Goal: Complete application form: Complete application form

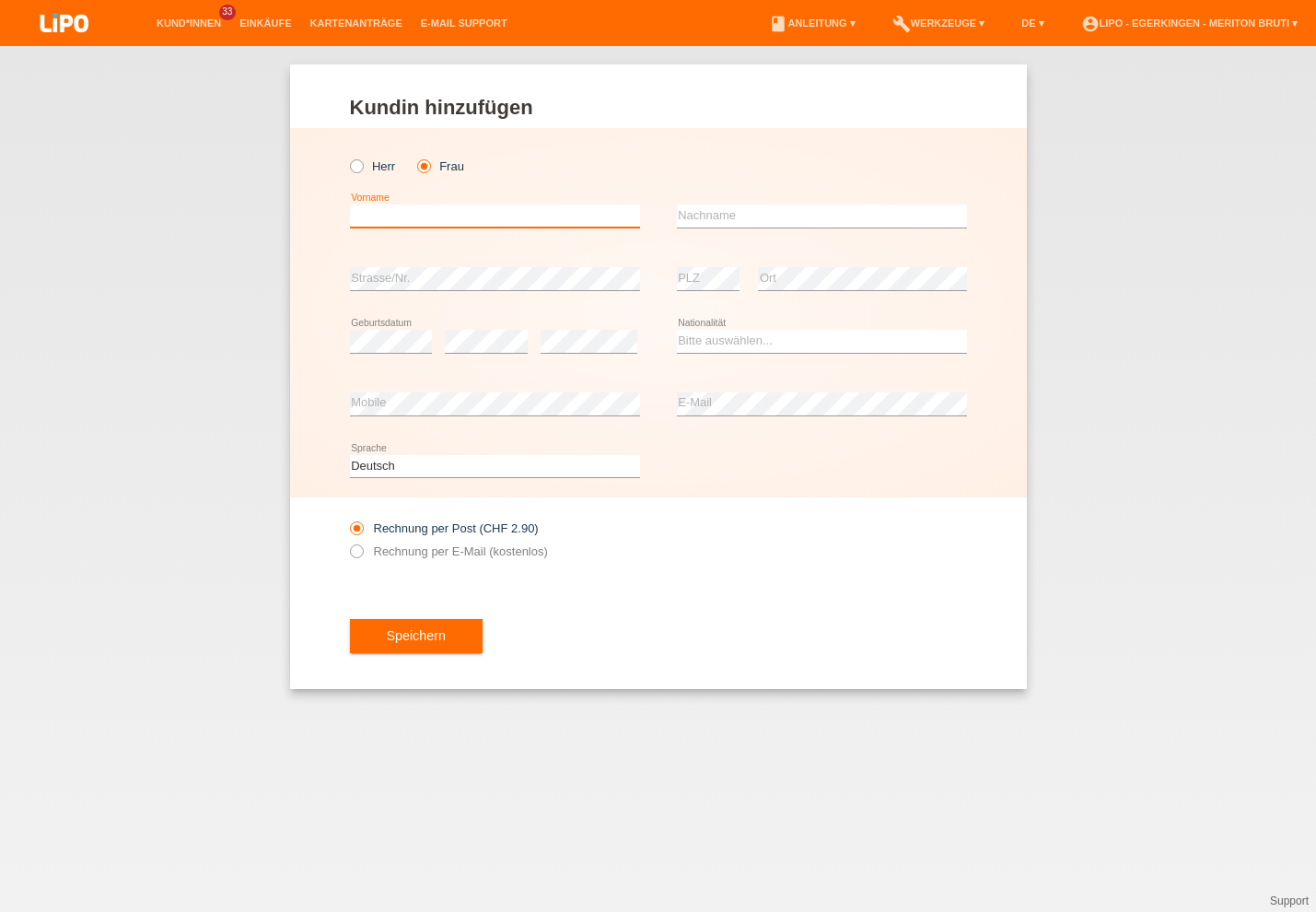
click at [422, 210] on input "text" at bounding box center [495, 216] width 290 height 23
type input "Margrith"
click at [760, 211] on input "text" at bounding box center [821, 216] width 290 height 23
click at [773, 227] on input "text" at bounding box center [821, 216] width 290 height 23
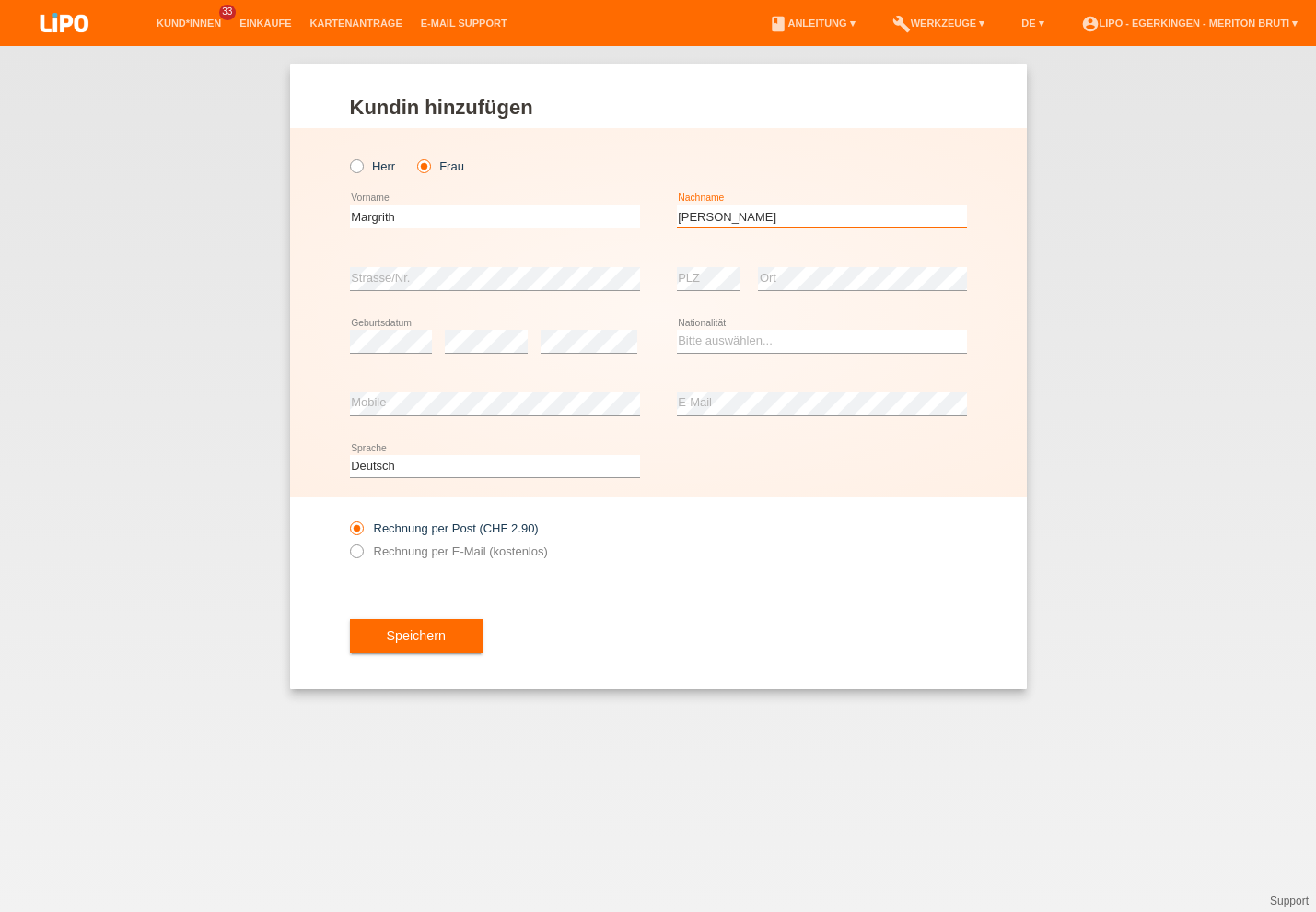
type input "[PERSON_NAME]"
click at [848, 343] on select "Bitte auswählen... Schweiz Deutschland Liechtenstein Österreich ------------ Af…" at bounding box center [821, 340] width 290 height 22
select select "CH"
click at [0, 0] on option "Schweiz" at bounding box center [0, 0] width 0 height 0
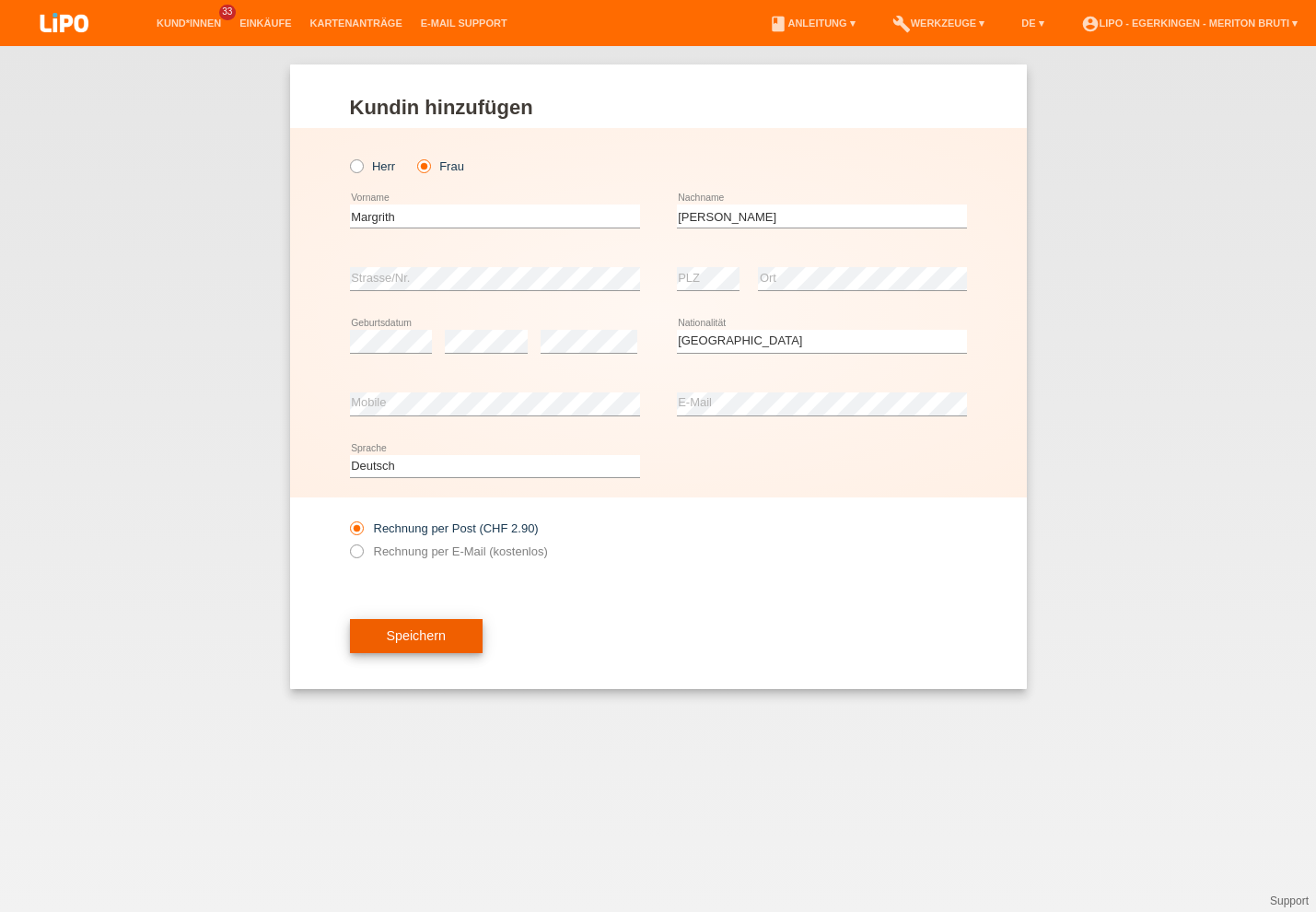
click at [385, 632] on button "Speichern" at bounding box center [416, 636] width 132 height 35
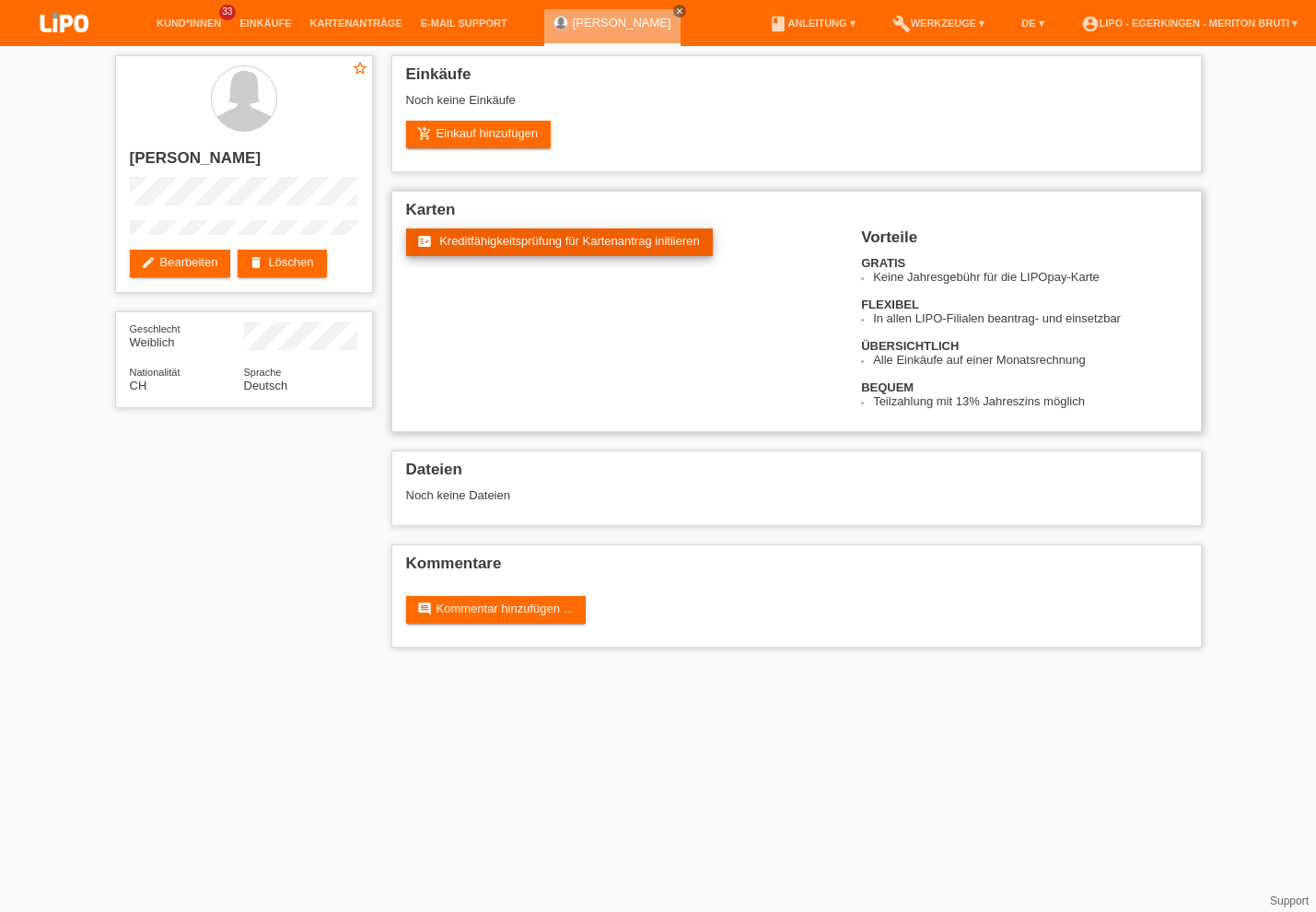
click at [503, 247] on span "Kreditfähigkeitsprüfung für Kartenantrag initiieren" at bounding box center [569, 240] width 261 height 13
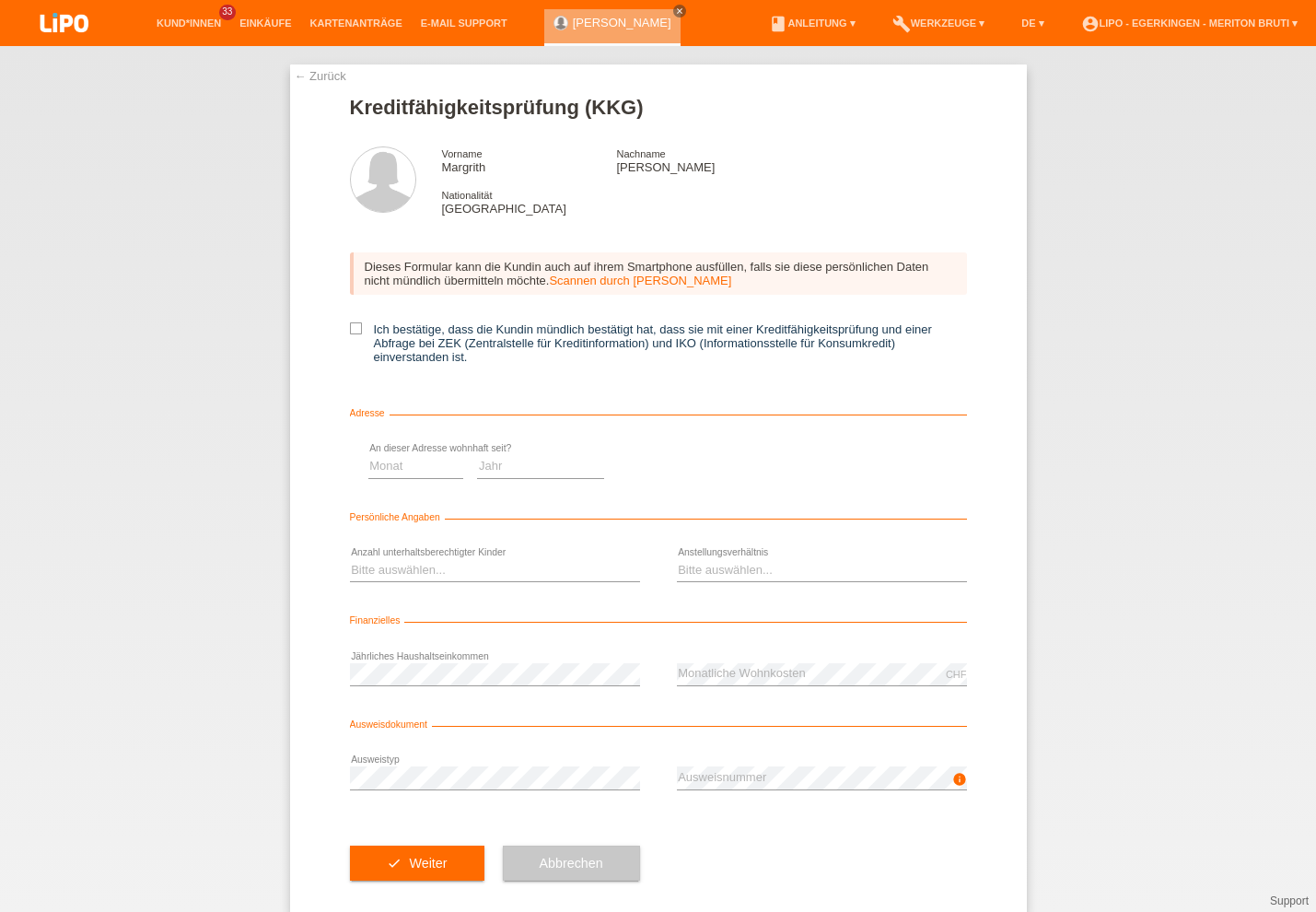
click at [350, 329] on icon at bounding box center [356, 328] width 12 height 11
click at [350, 329] on input "Ich bestätige, dass die Kundin mündlich bestätigt hat, dass sie mit einer Kredi…" at bounding box center [356, 328] width 12 height 11
checkbox input "true"
click at [843, 473] on select "Jahr 2025 2024 2023 2022 2021 2020 2019 2018 2017 2016 2015 2014 2013 2012 2011…" at bounding box center [849, 467] width 127 height 22
select select "2016"
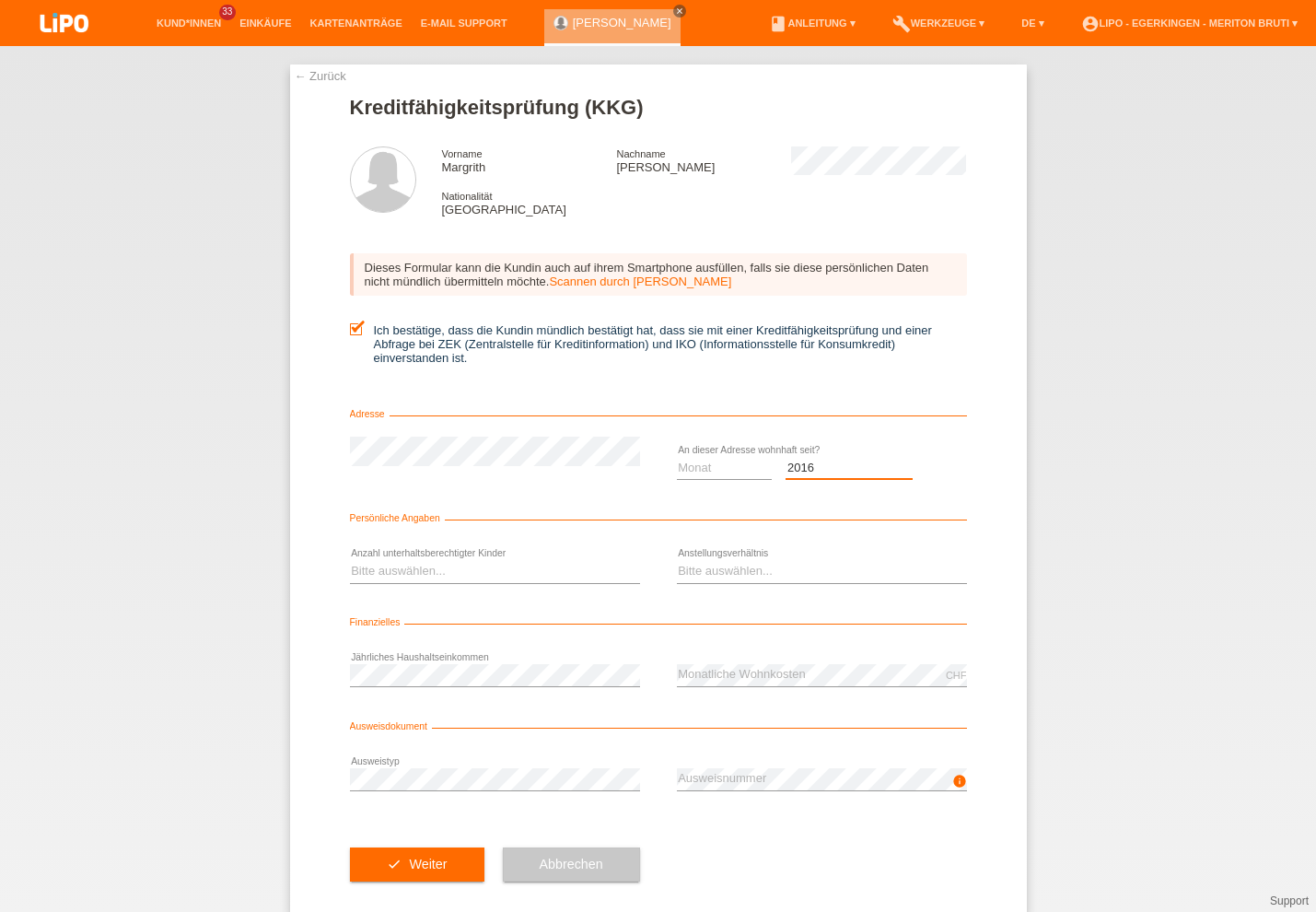
click at [0, 0] on option "2016" at bounding box center [0, 0] width 0 height 0
click at [695, 472] on select "Monat 01 02 03 04 05 06 07 08 09 10" at bounding box center [725, 467] width 96 height 22
select select "05"
click at [0, 0] on option "05" at bounding box center [0, 0] width 0 height 0
drag, startPoint x: 463, startPoint y: 579, endPoint x: 473, endPoint y: 581, distance: 10.2
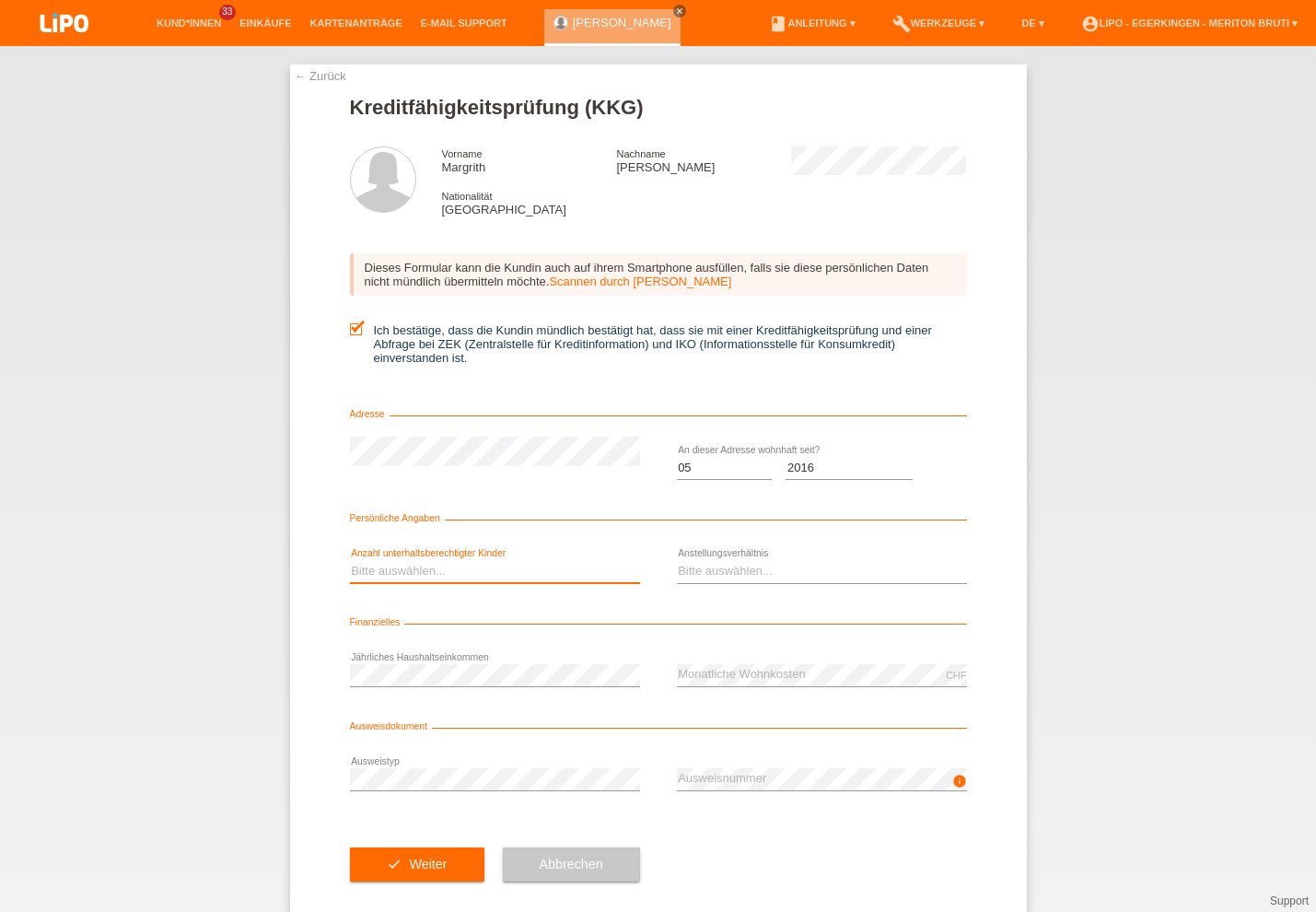
click at [465, 579] on select "Bitte auswählen... 0 1 2 3 4 5 6 7 8 9" at bounding box center [495, 570] width 290 height 22
select select "0"
click at [0, 0] on option "0" at bounding box center [0, 0] width 0 height 0
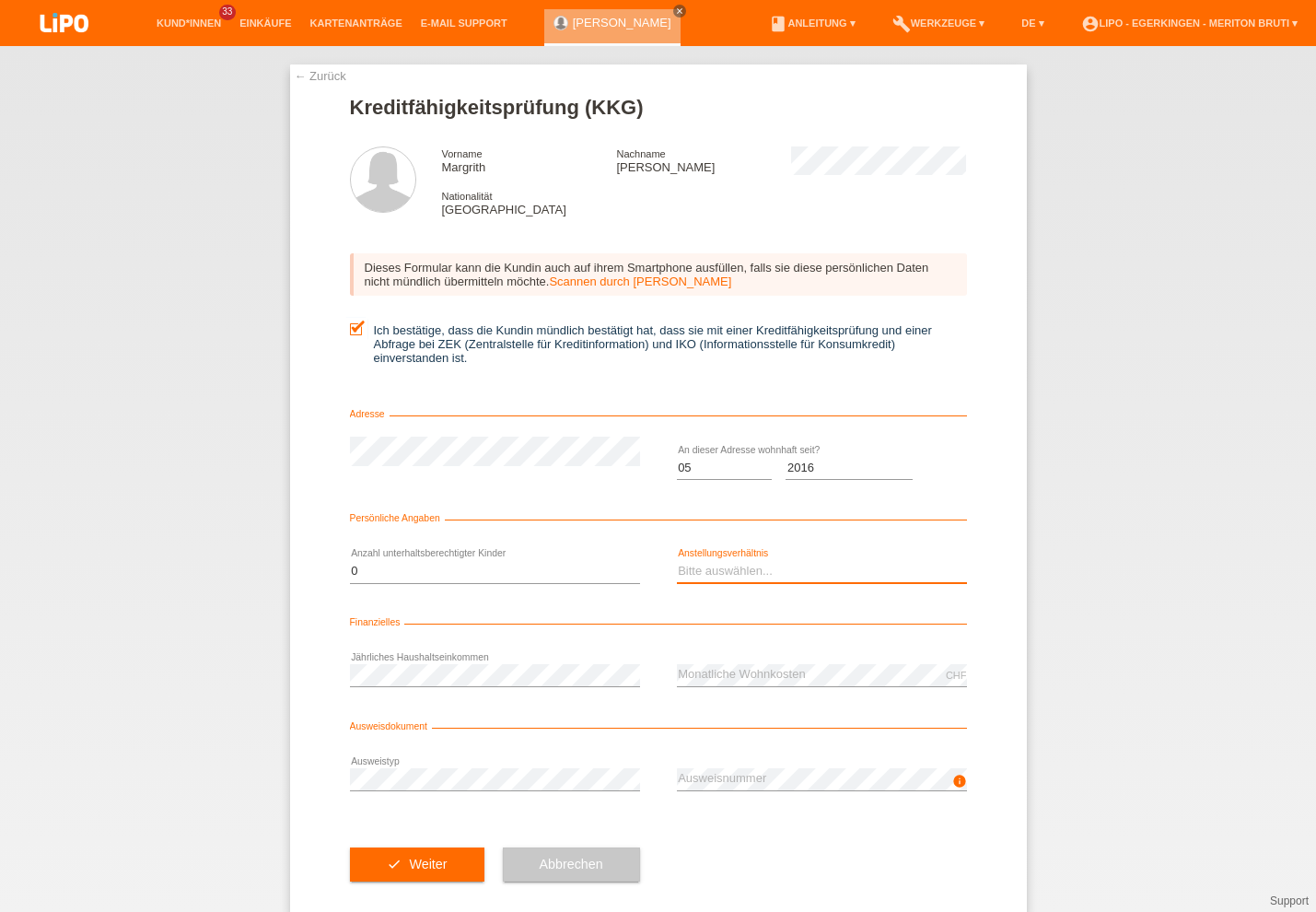
click at [727, 577] on select "Bitte auswählen... Unbefristet Befristet Lehrling/Student Pensioniert Nicht arb…" at bounding box center [821, 570] width 290 height 22
select select "RETIRED"
click at [0, 0] on option "Pensioniert" at bounding box center [0, 0] width 0 height 0
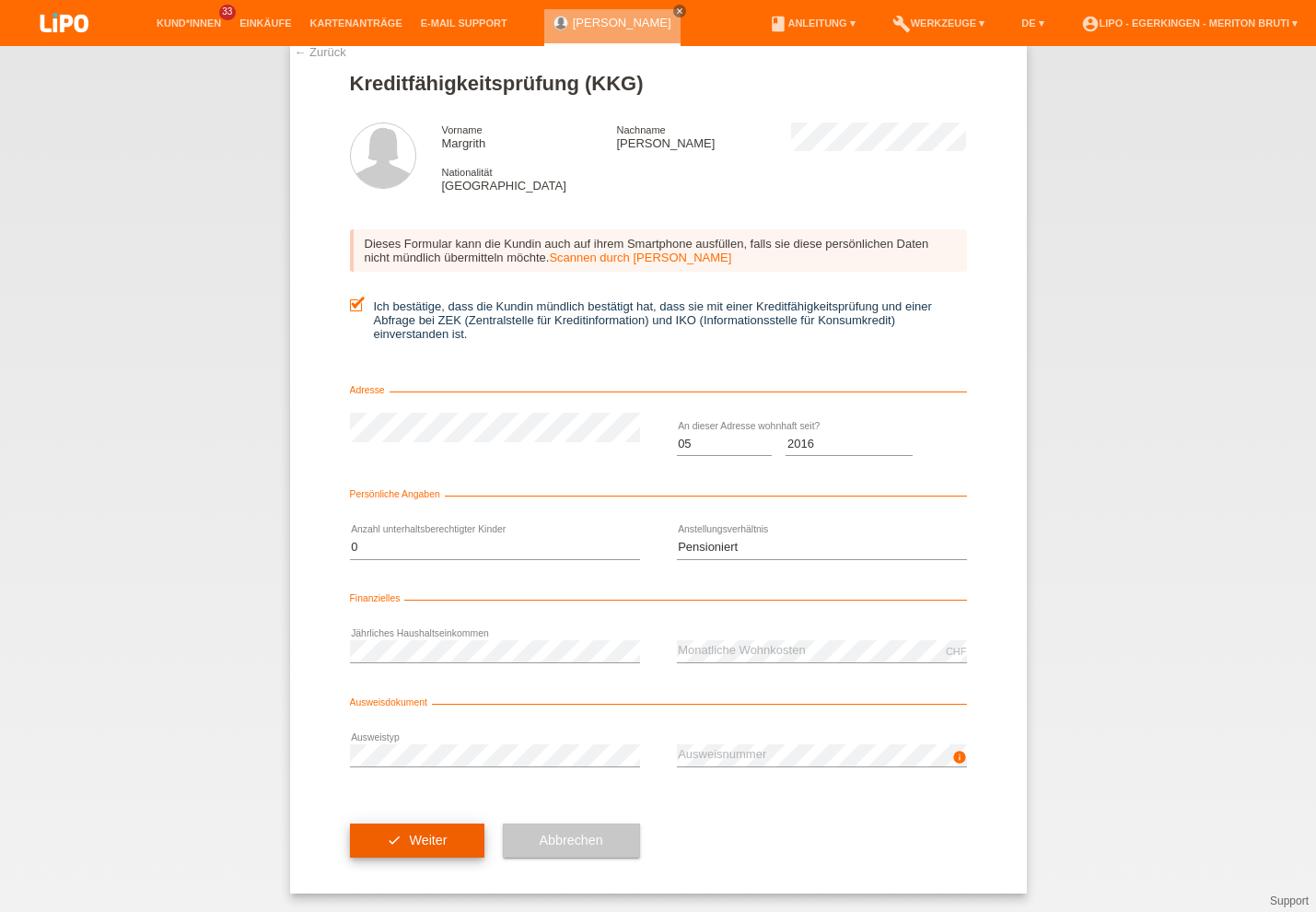
click at [438, 850] on button "check Weiter" at bounding box center [417, 840] width 134 height 35
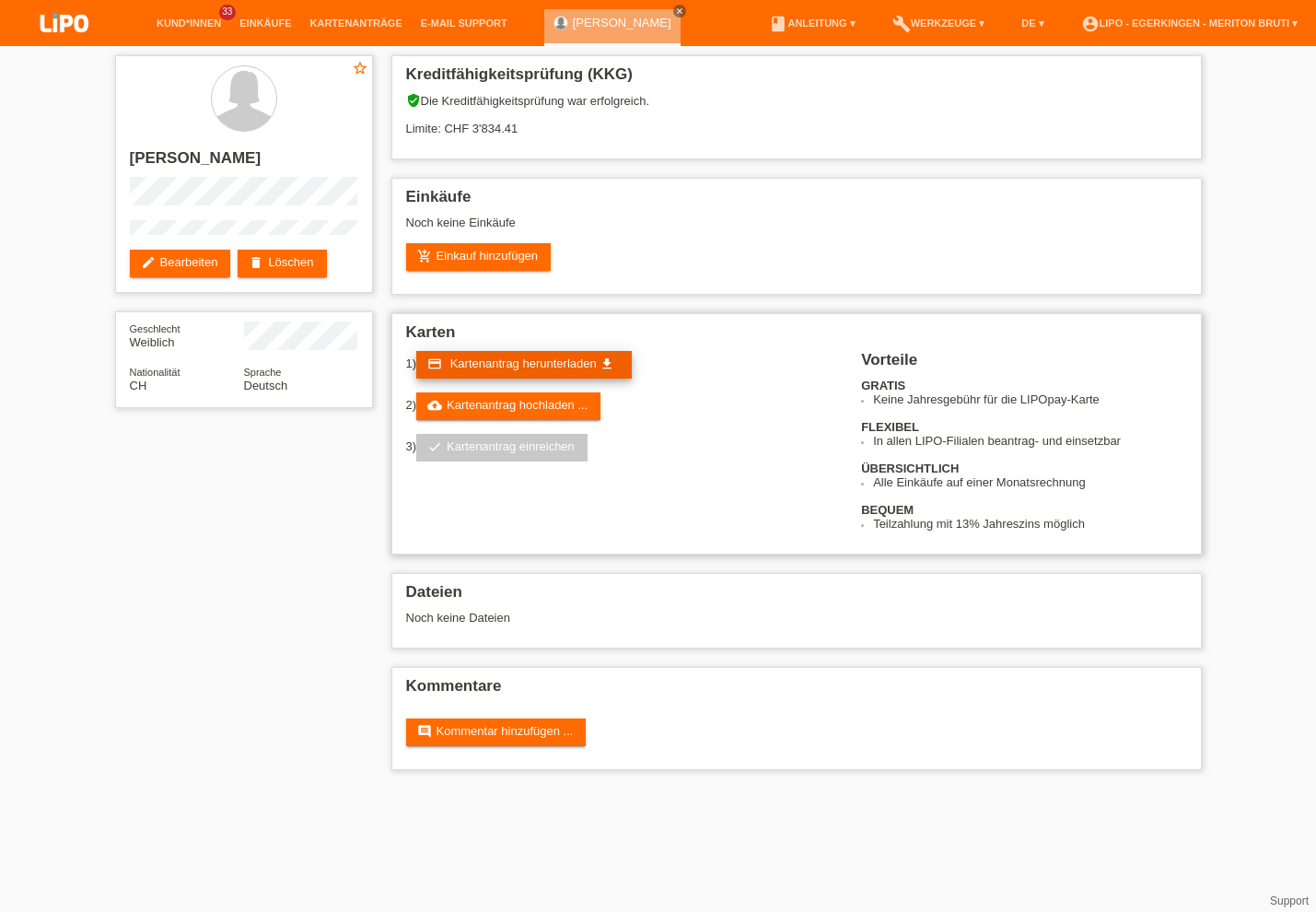
click at [592, 361] on span "Kartenantrag herunterladen" at bounding box center [523, 363] width 147 height 13
click at [1302, 106] on div "star_border Margrith Moos-Siegrist edit Bearbeiten delete Löschen Geschlecht We…" at bounding box center [658, 417] width 1316 height 742
click at [514, 259] on link "add_shopping_cart Einkauf hinzufügen" at bounding box center [479, 257] width 146 height 28
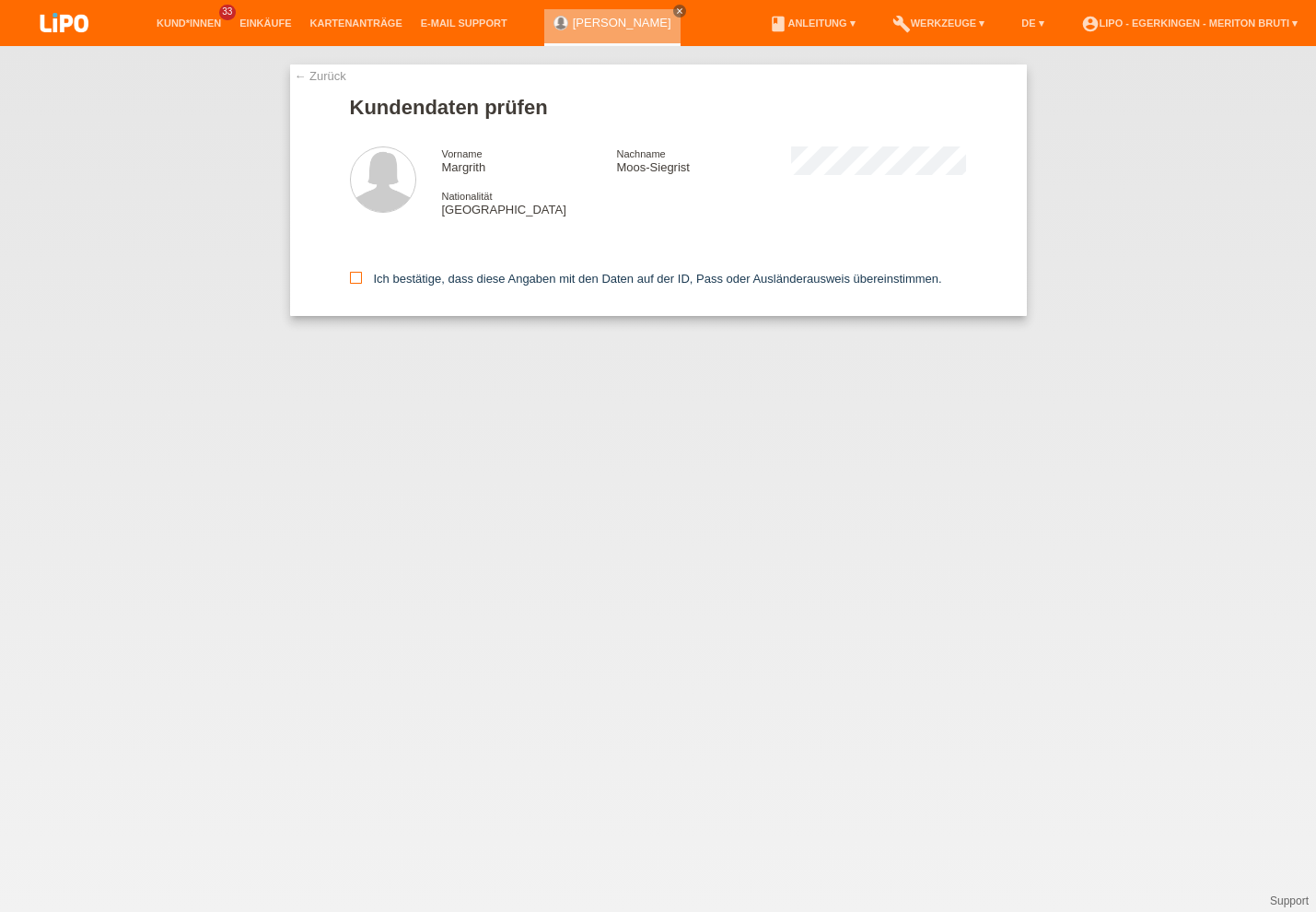
click at [354, 284] on icon at bounding box center [356, 278] width 12 height 11
click at [354, 284] on input "Ich bestätige, dass diese Angaben mit den Daten auf der ID, Pass oder Ausländer…" at bounding box center [356, 278] width 12 height 11
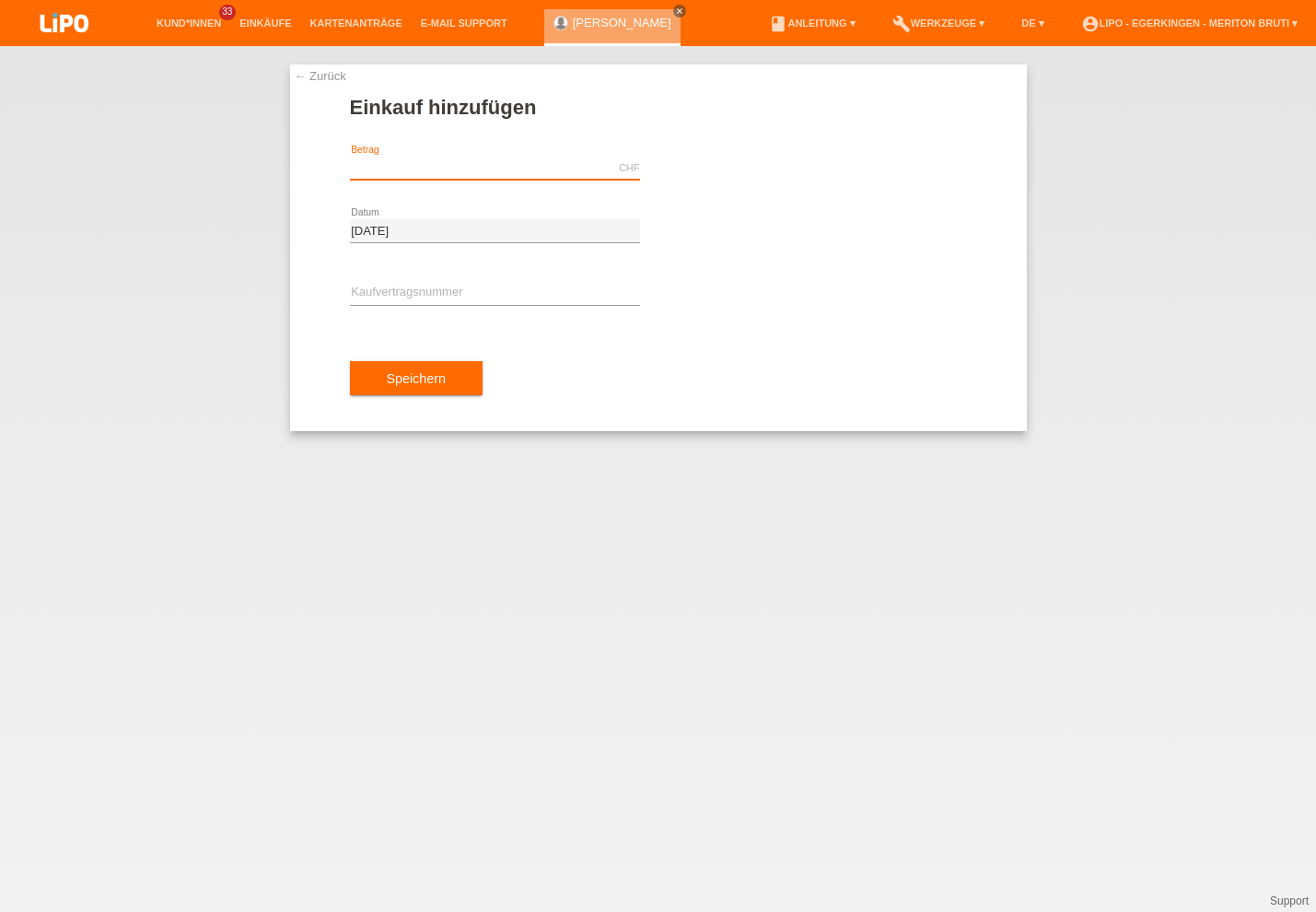
click at [418, 167] on input "text" at bounding box center [495, 168] width 290 height 23
type input "1564.00"
click at [455, 285] on input "text" at bounding box center [495, 293] width 290 height 23
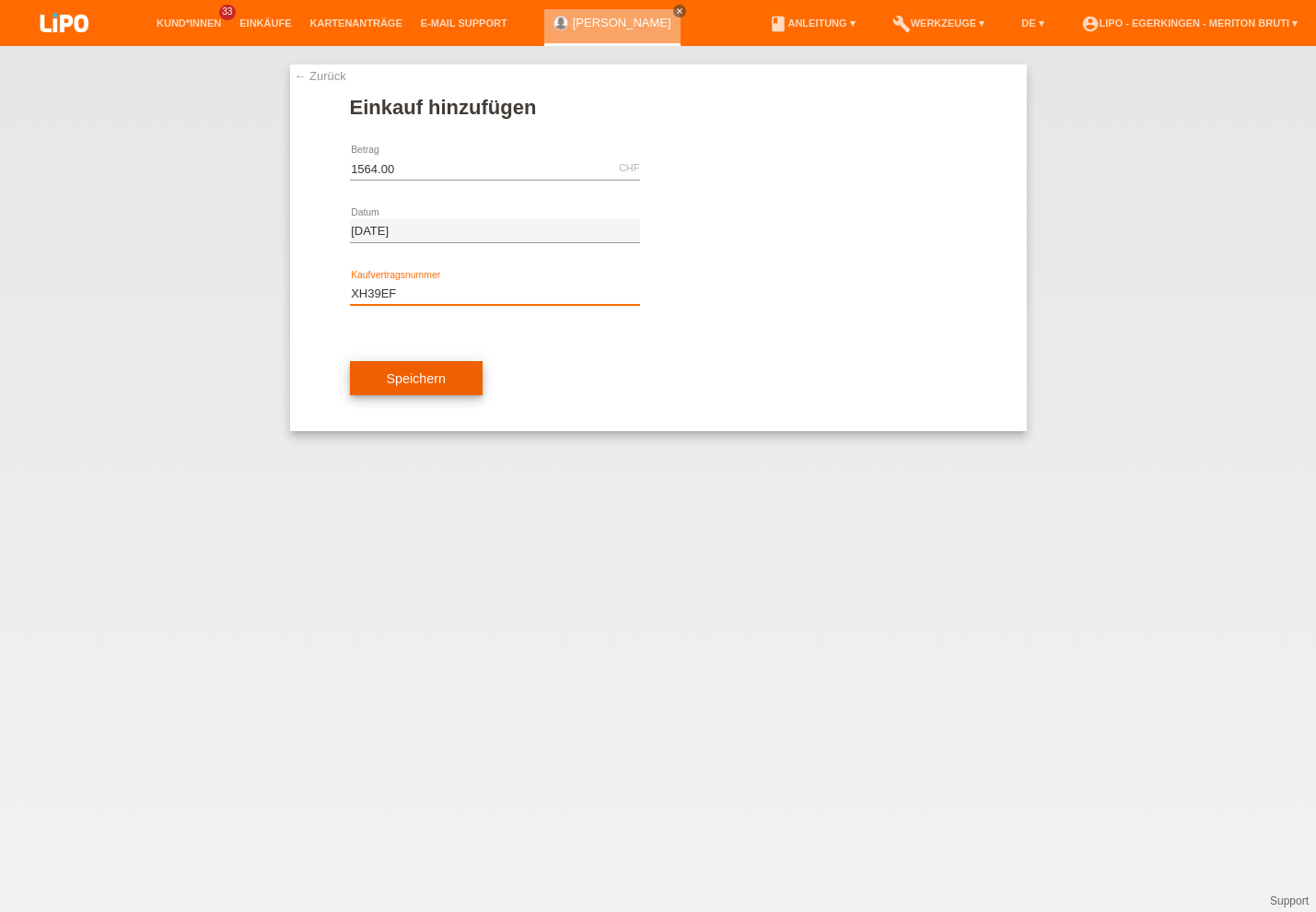
type input "XH39EF"
click at [431, 369] on button "Speichern" at bounding box center [416, 378] width 132 height 35
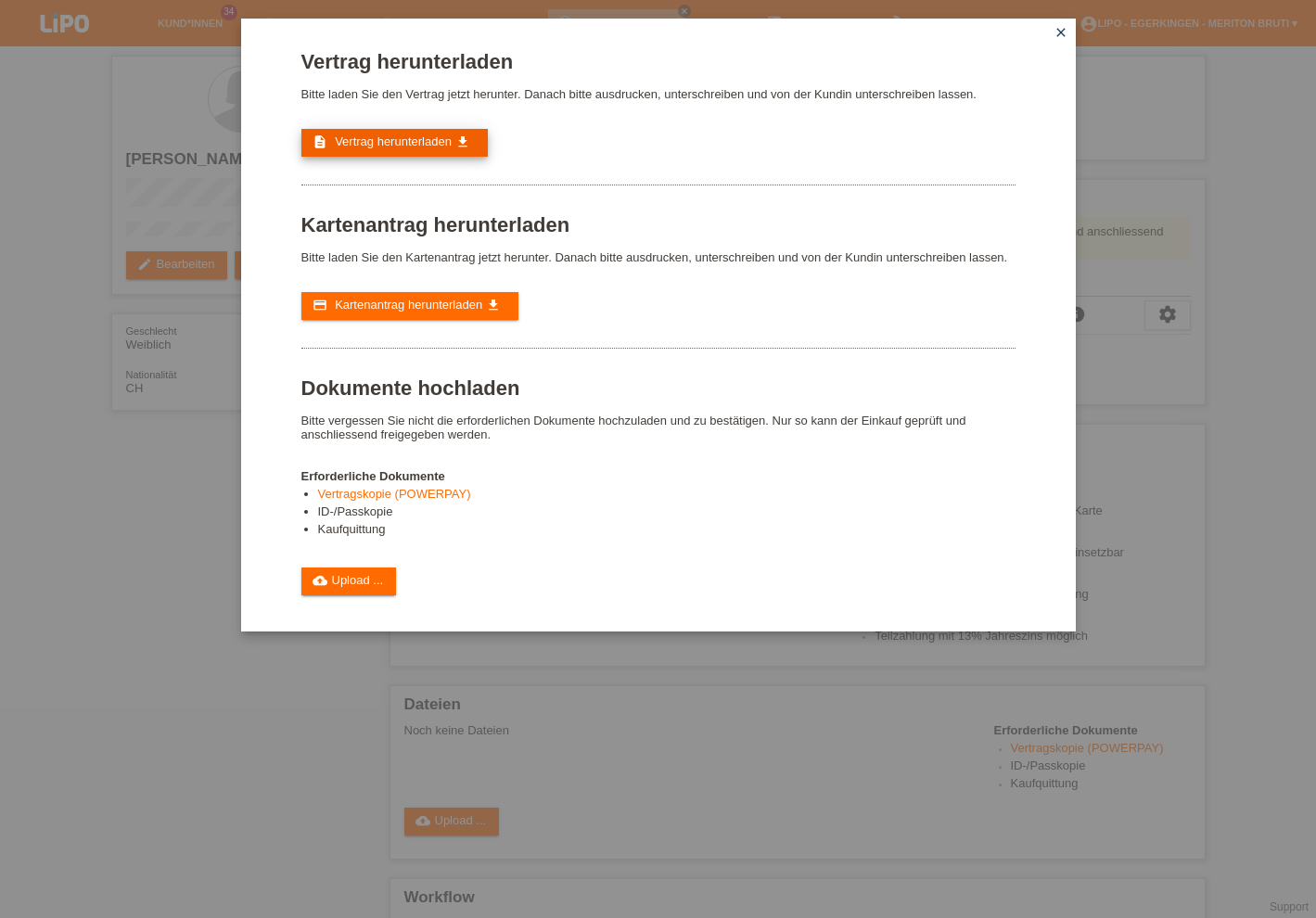
click at [381, 148] on span "Vertrag herunterladen" at bounding box center [393, 141] width 117 height 14
click at [339, 595] on link "cloud_upload Upload ..." at bounding box center [348, 580] width 96 height 28
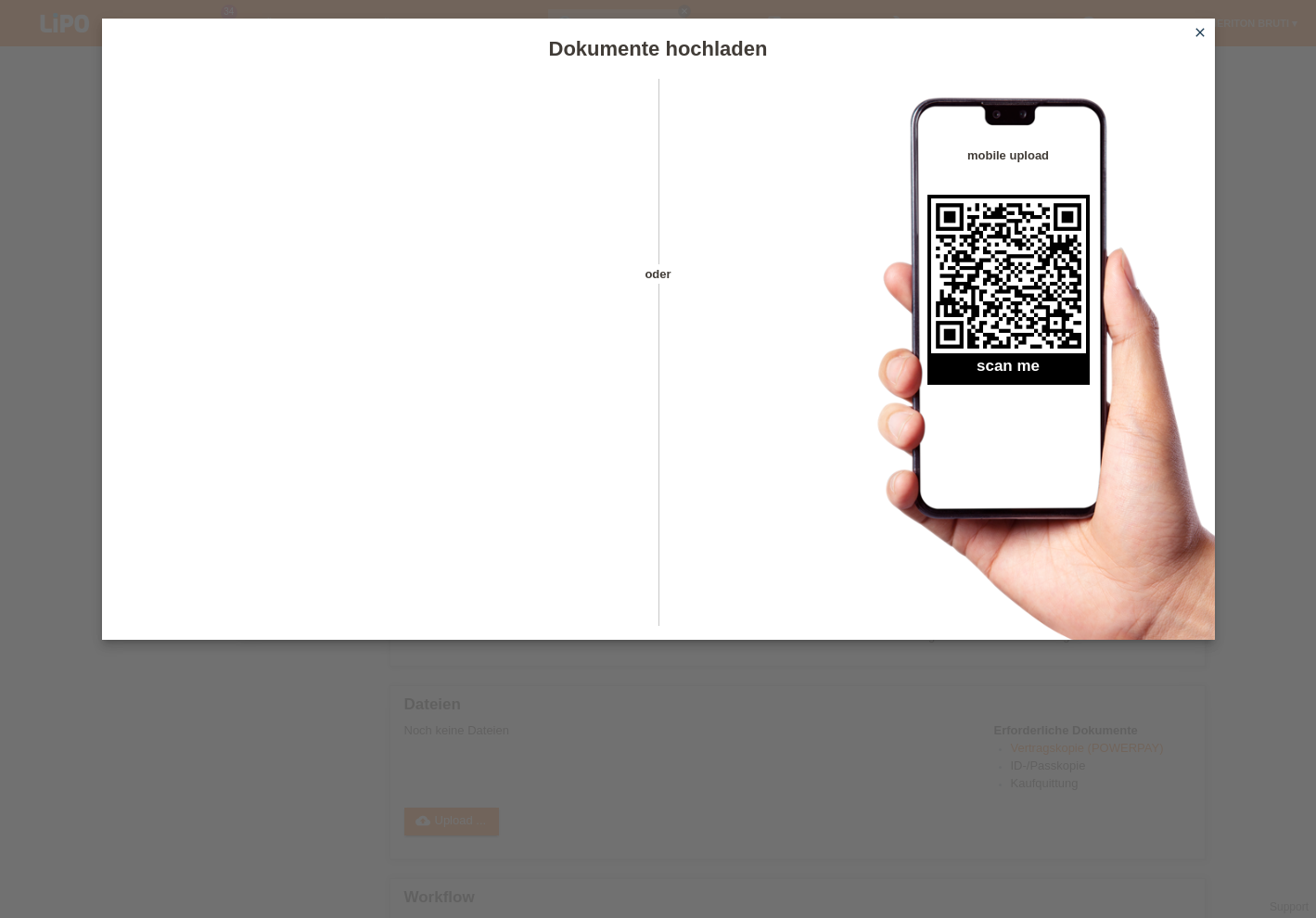
click at [1207, 34] on link "close" at bounding box center [1199, 34] width 24 height 21
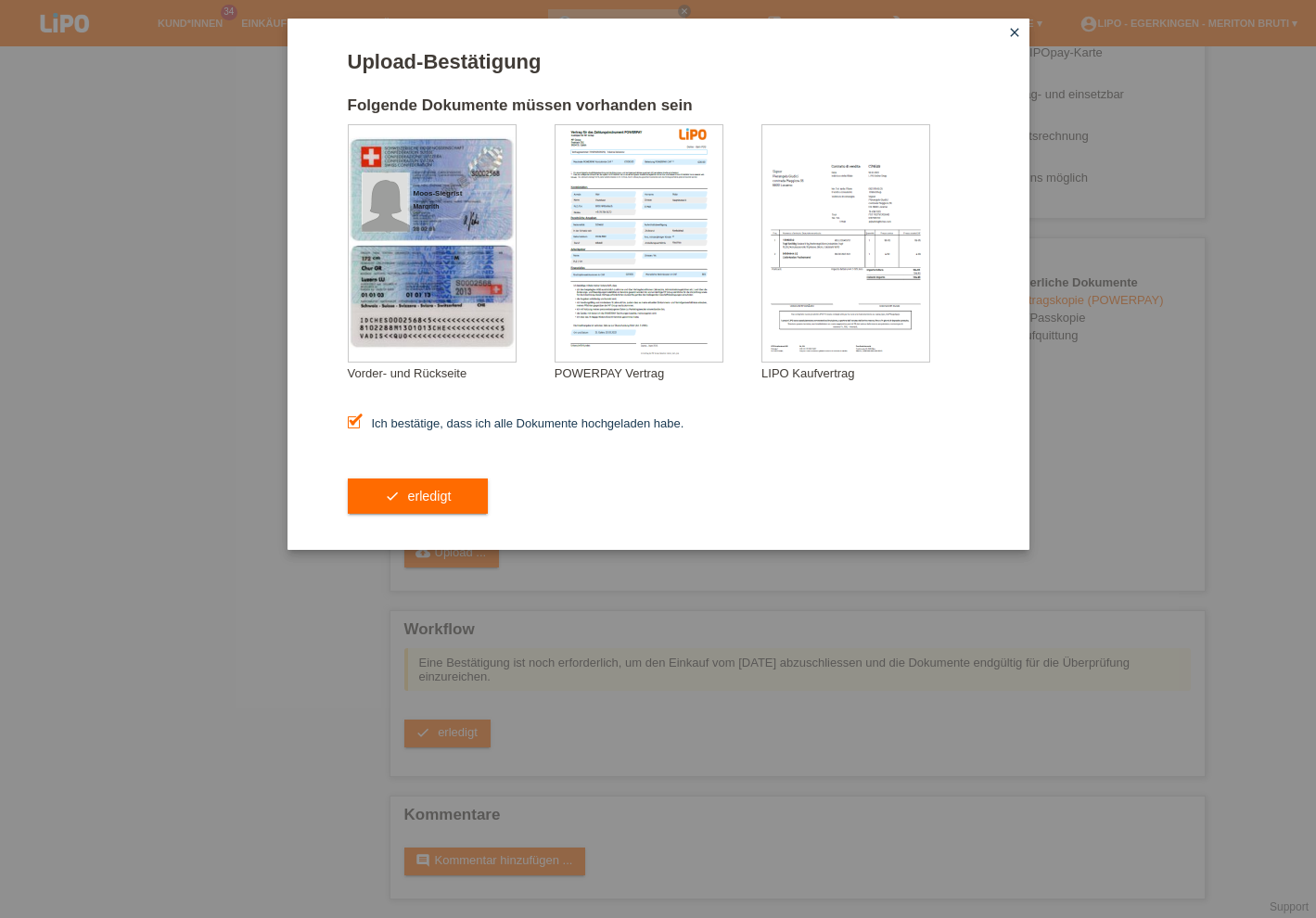
scroll to position [428, 0]
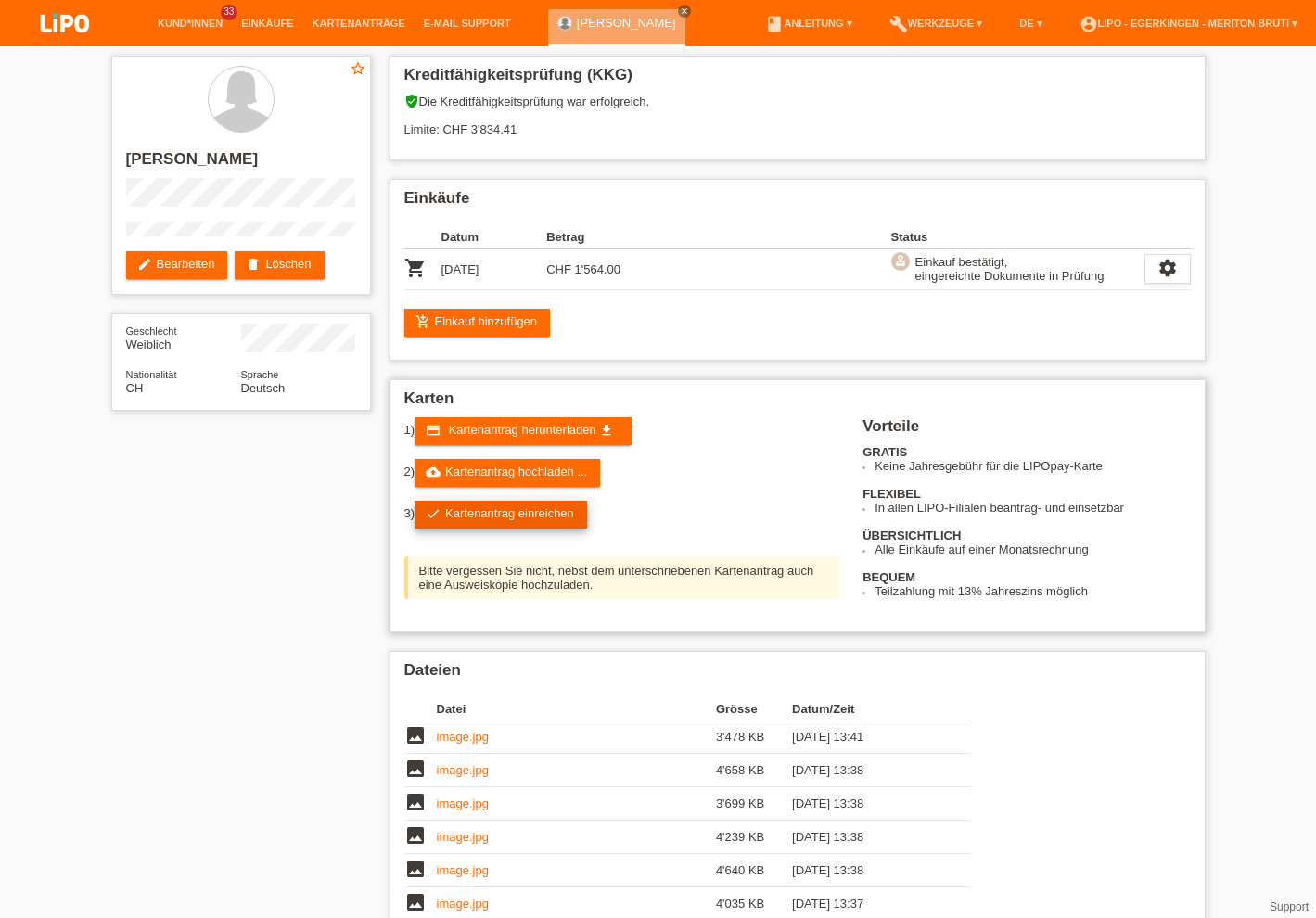
click at [497, 518] on link "check Kartenantrag einreichen" at bounding box center [501, 514] width 173 height 28
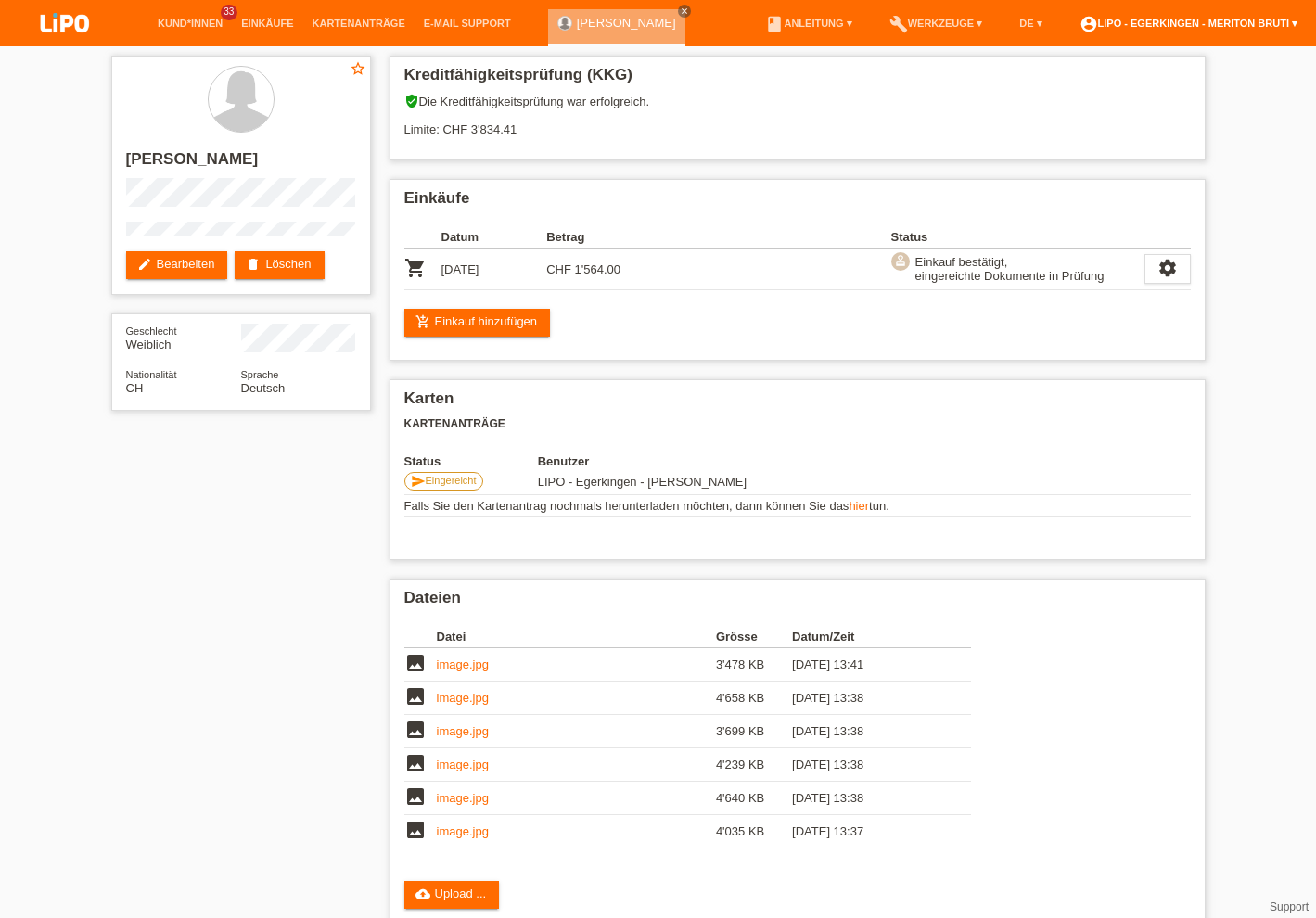
click at [1221, 23] on link "account_circle LIPO - Egerkingen - Meriton Bruti ▾" at bounding box center [1188, 23] width 236 height 12
click at [1083, 116] on link "Logout" at bounding box center [1083, 122] width 37 height 14
